Goal: Task Accomplishment & Management: Complete application form

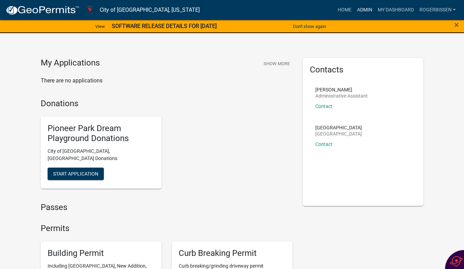
click at [364, 9] on link "Admin" at bounding box center [365, 9] width 21 height 13
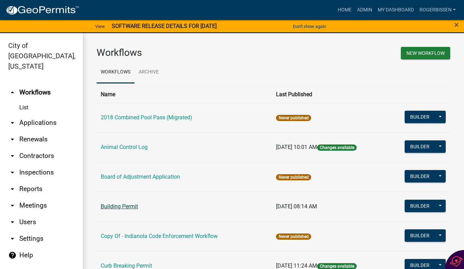
click at [107, 208] on link "Building Permit" at bounding box center [119, 206] width 37 height 7
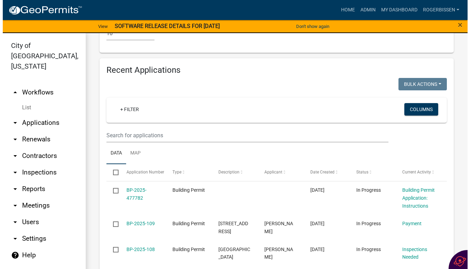
scroll to position [591, 0]
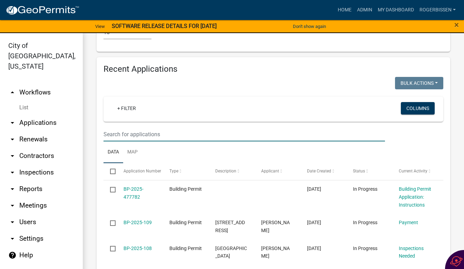
click at [174, 127] on input "text" at bounding box center [245, 134] width 282 height 14
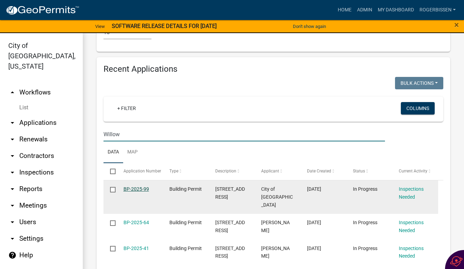
type input "Willow"
click at [138, 186] on link "BP-2025-99" at bounding box center [137, 189] width 26 height 6
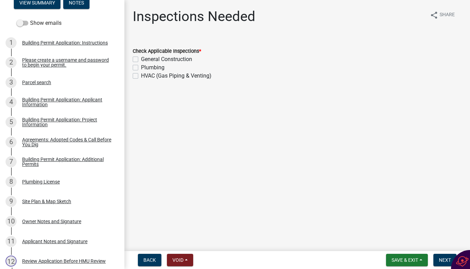
scroll to position [91, 0]
click at [38, 121] on div "Building Permit Application: Project Information" at bounding box center [67, 122] width 91 height 10
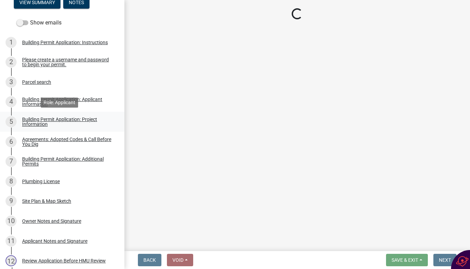
select select "44c2b514-5af7-47f9-a52a-46f06f30c7c0"
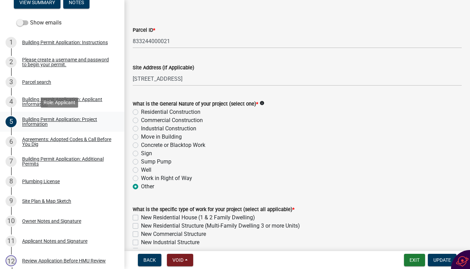
scroll to position [39, 0]
click at [44, 205] on div "9 Site Plan & Map Sketch" at bounding box center [60, 201] width 108 height 11
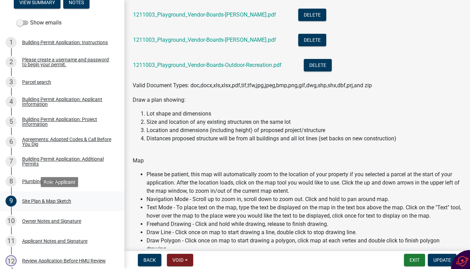
scroll to position [123, 0]
